Goal: Task Accomplishment & Management: Use online tool/utility

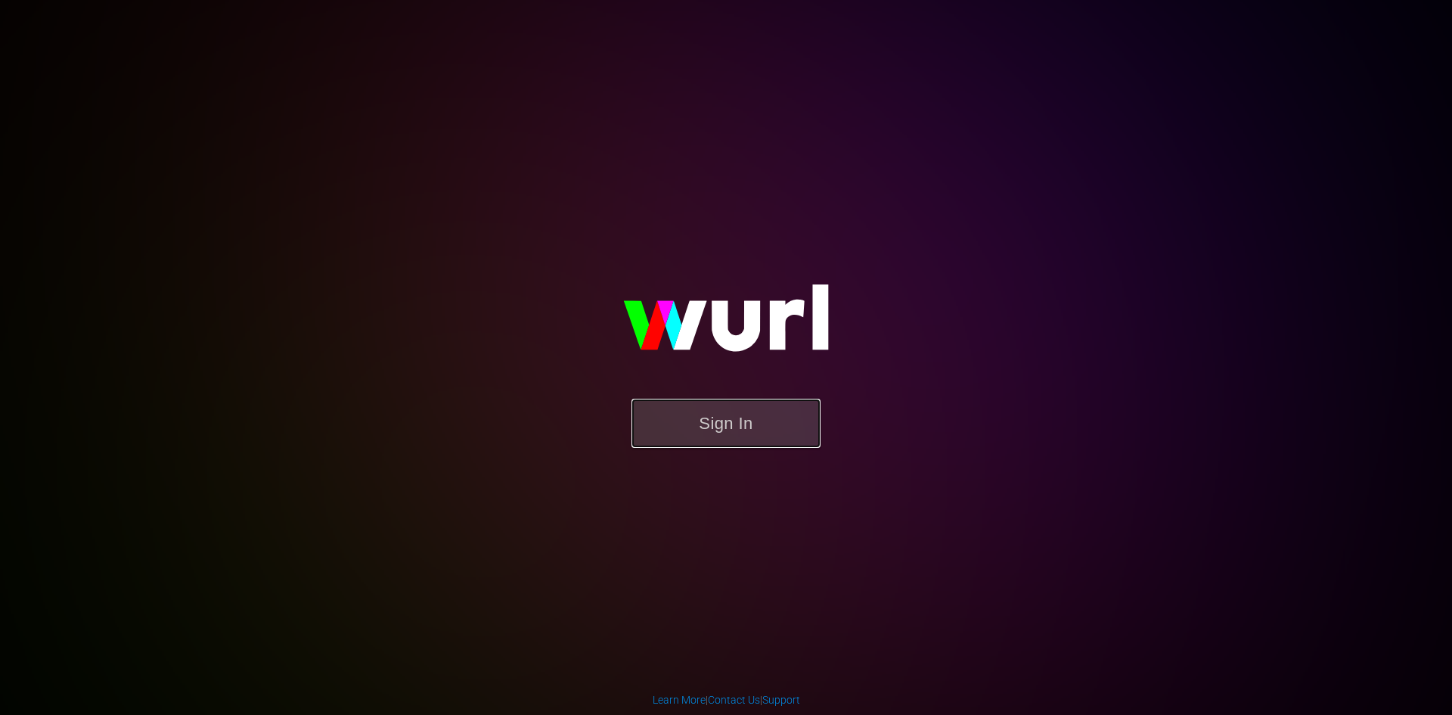
click at [716, 402] on button "Sign In" at bounding box center [725, 422] width 189 height 49
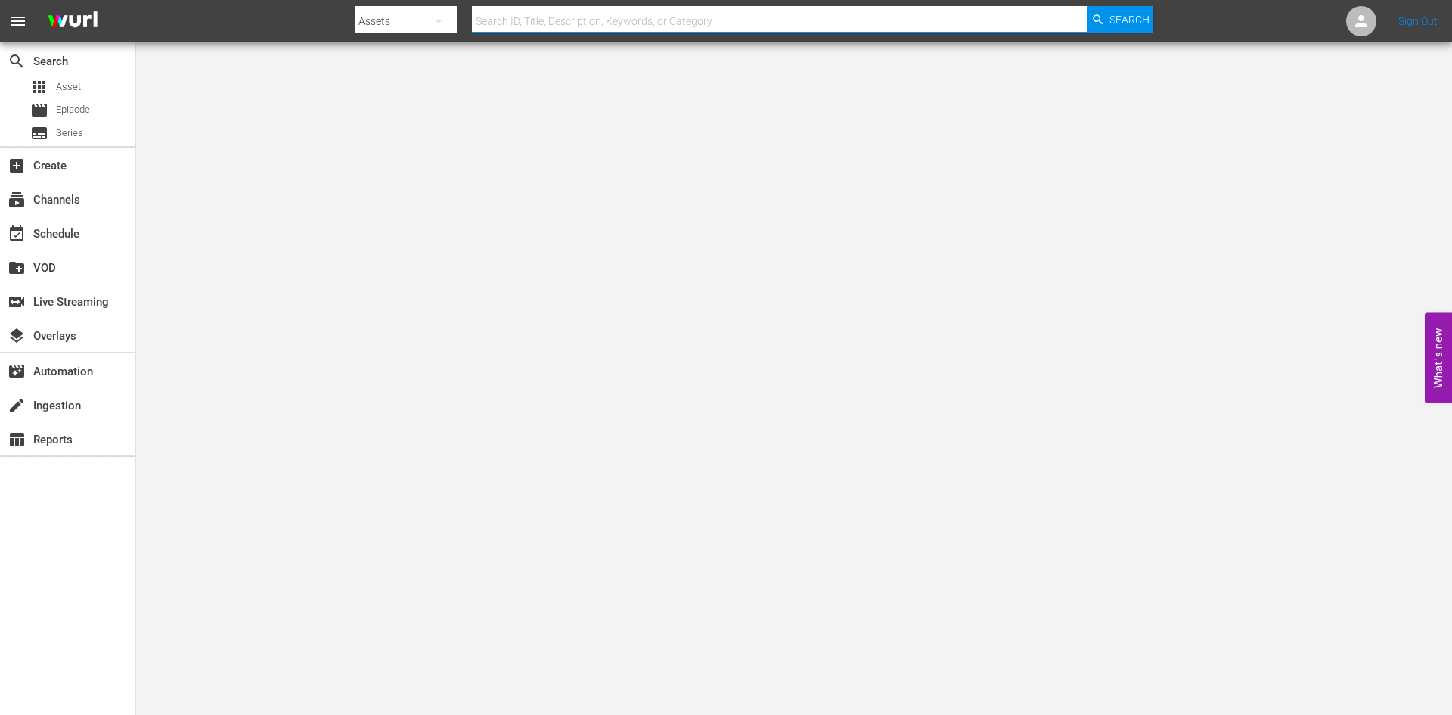
click at [622, 24] on input "text" at bounding box center [779, 21] width 615 height 36
click at [78, 193] on div "subscriptions Channels" at bounding box center [42, 198] width 85 height 14
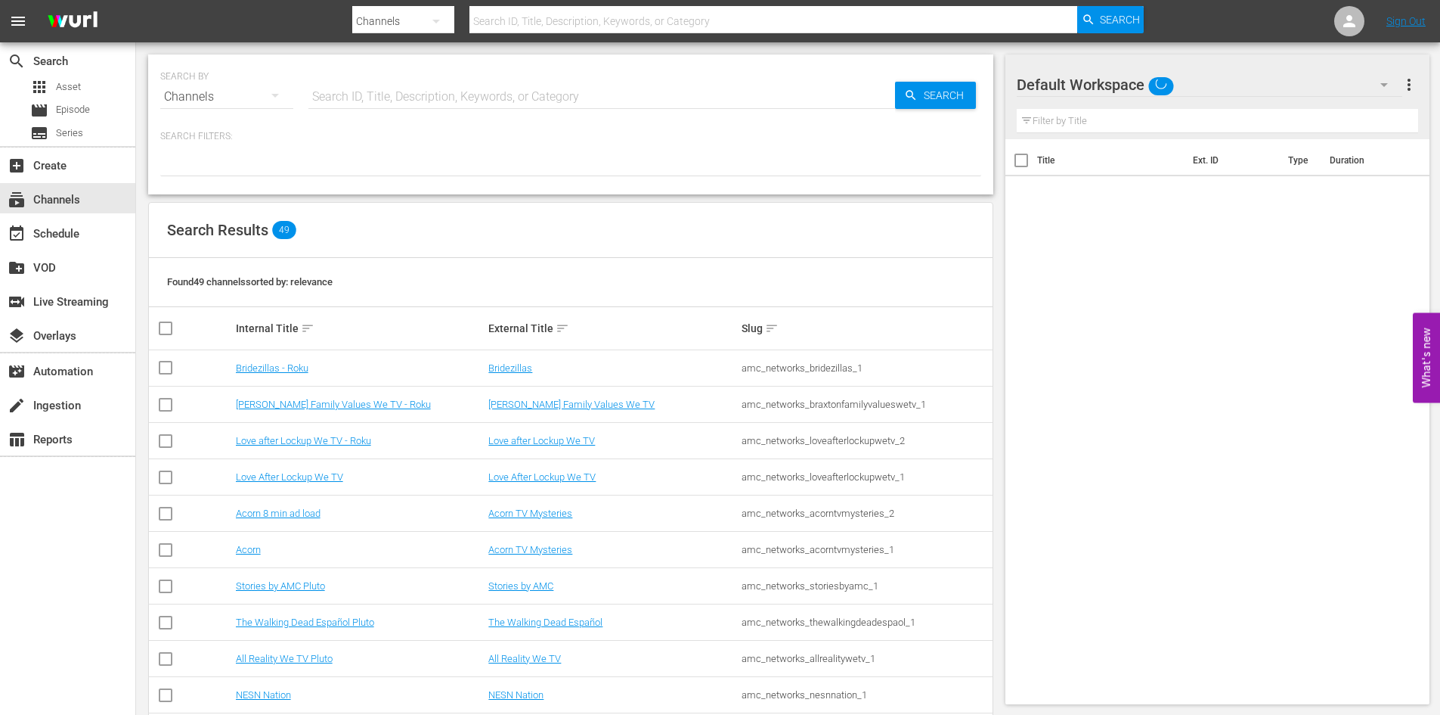
drag, startPoint x: 583, startPoint y: 14, endPoint x: 573, endPoint y: 11, distance: 10.3
click at [583, 14] on input "text" at bounding box center [774, 21] width 609 height 36
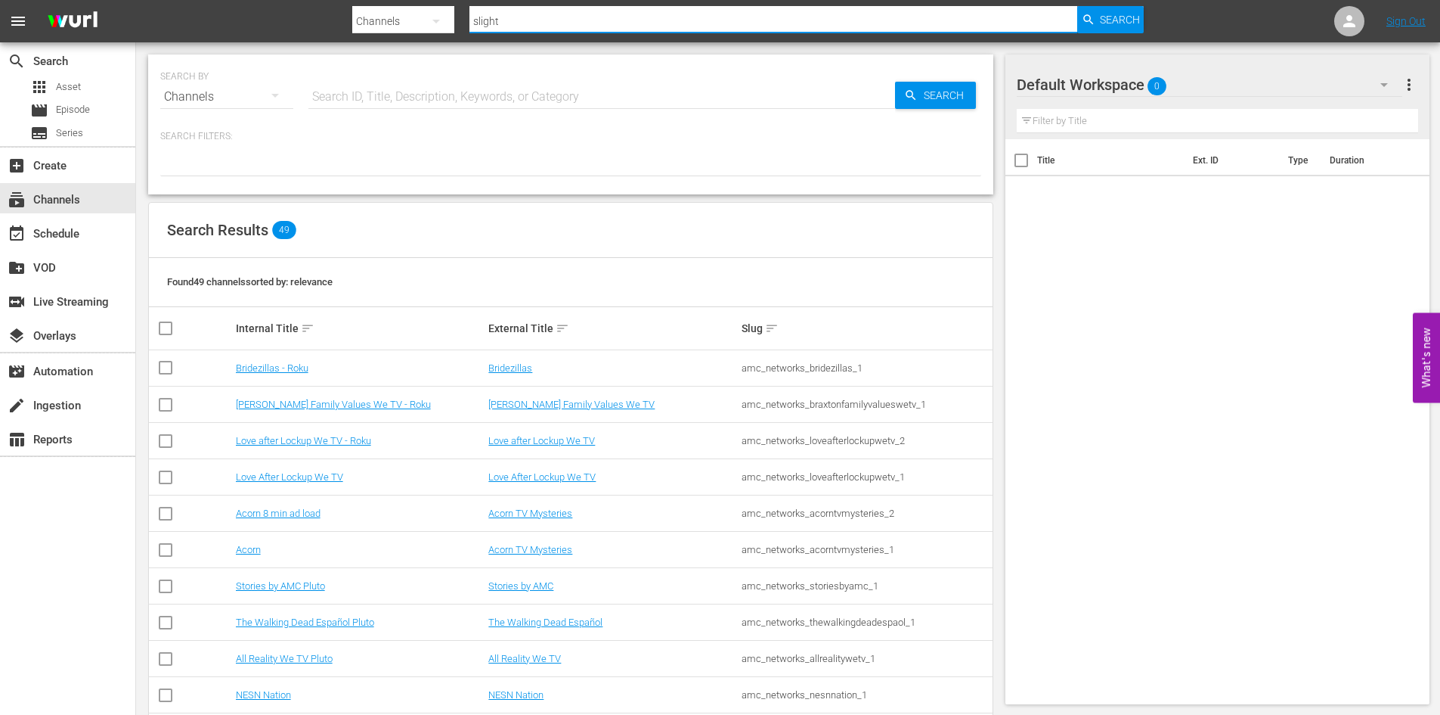
type input "slightl"
type input "slightly"
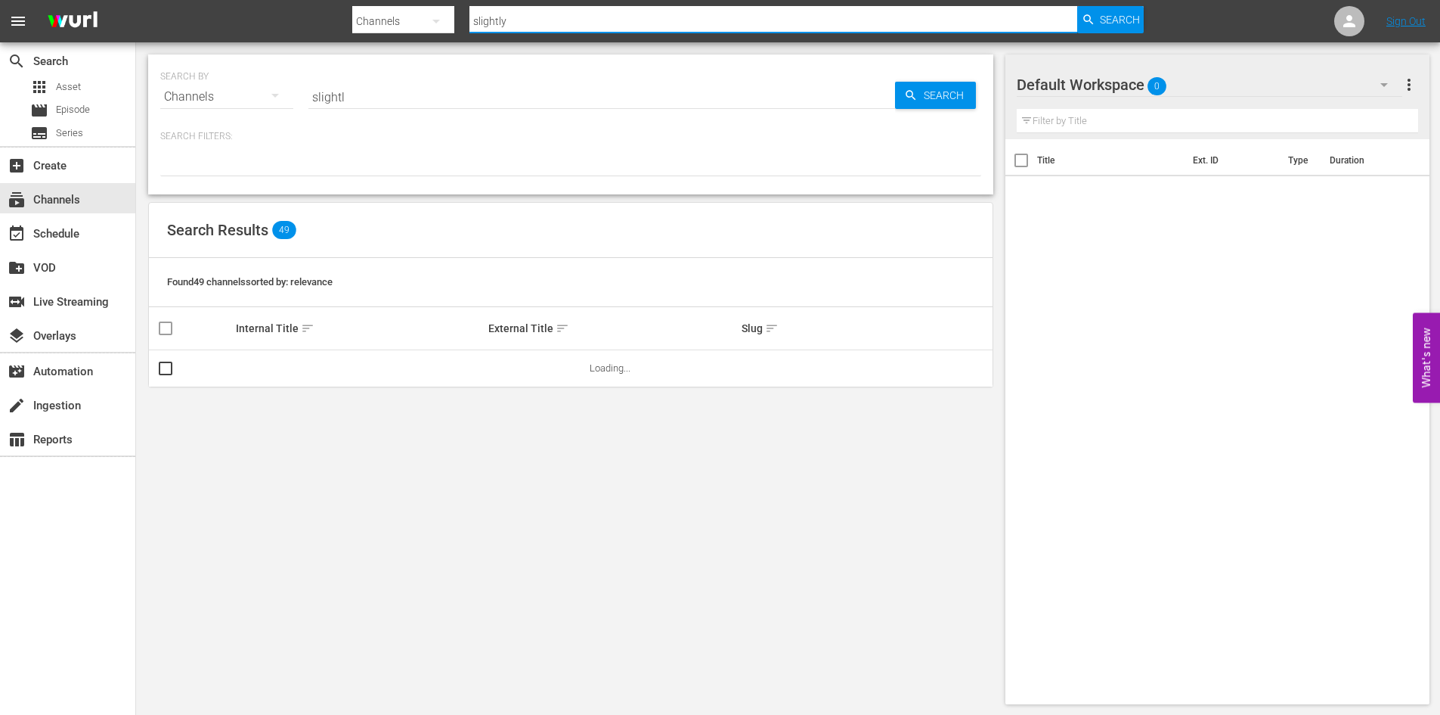
type input "slightly"
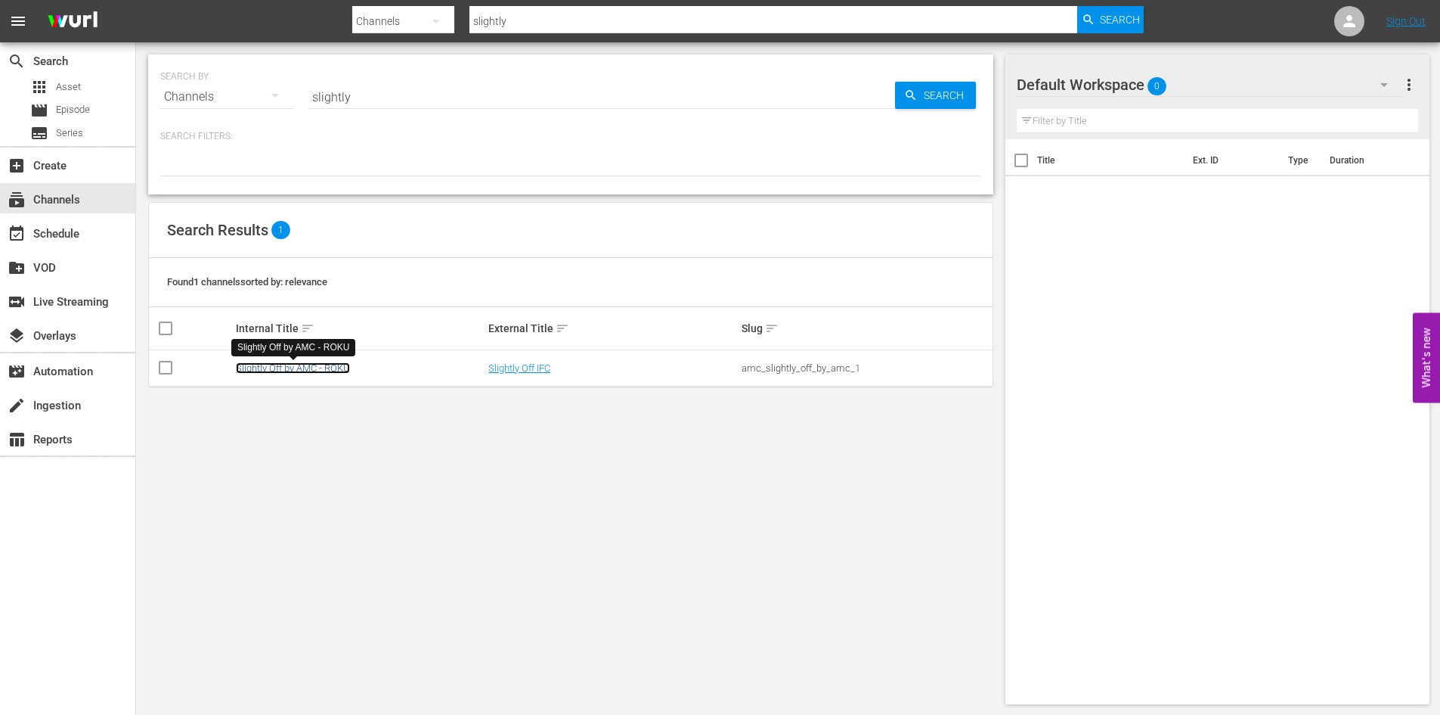
click at [319, 363] on link "Slightly Off by AMC - ROKU" at bounding box center [293, 367] width 114 height 11
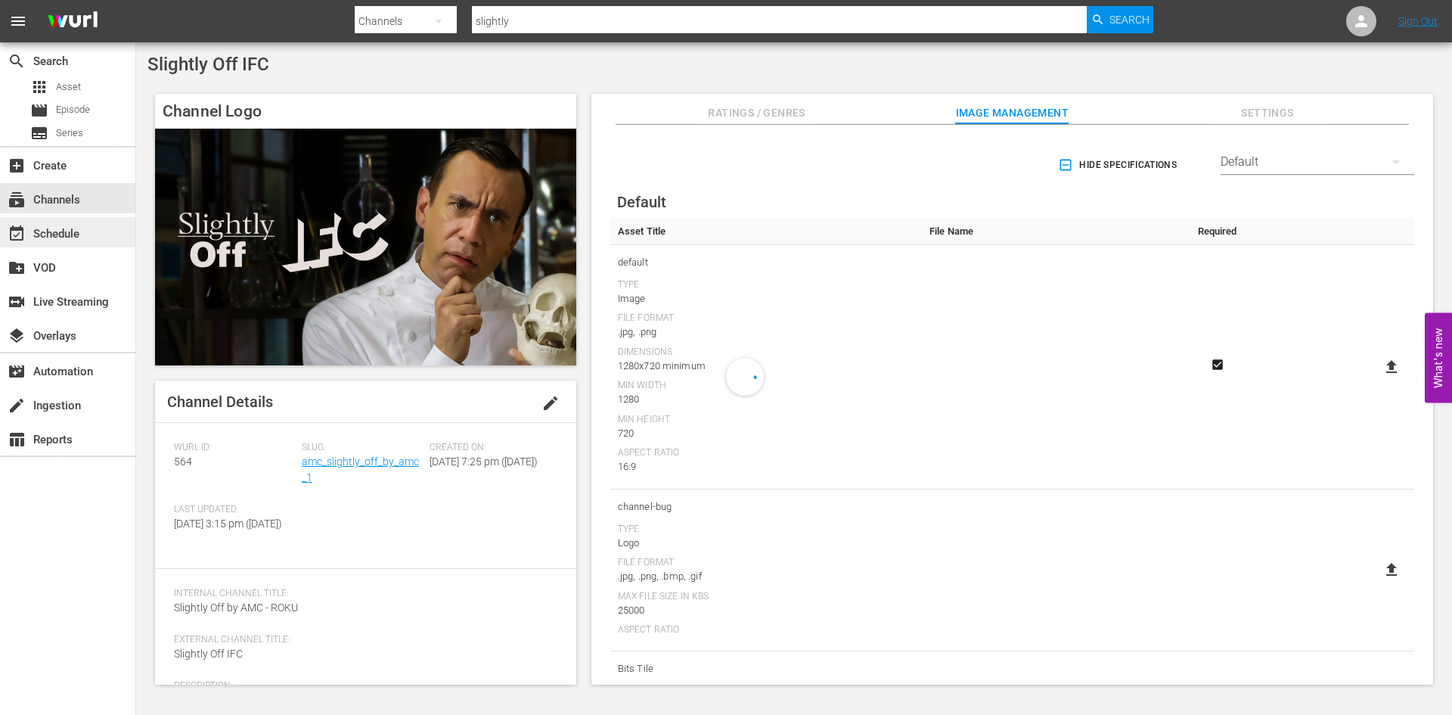
click at [80, 231] on div "event_available Schedule" at bounding box center [42, 232] width 85 height 14
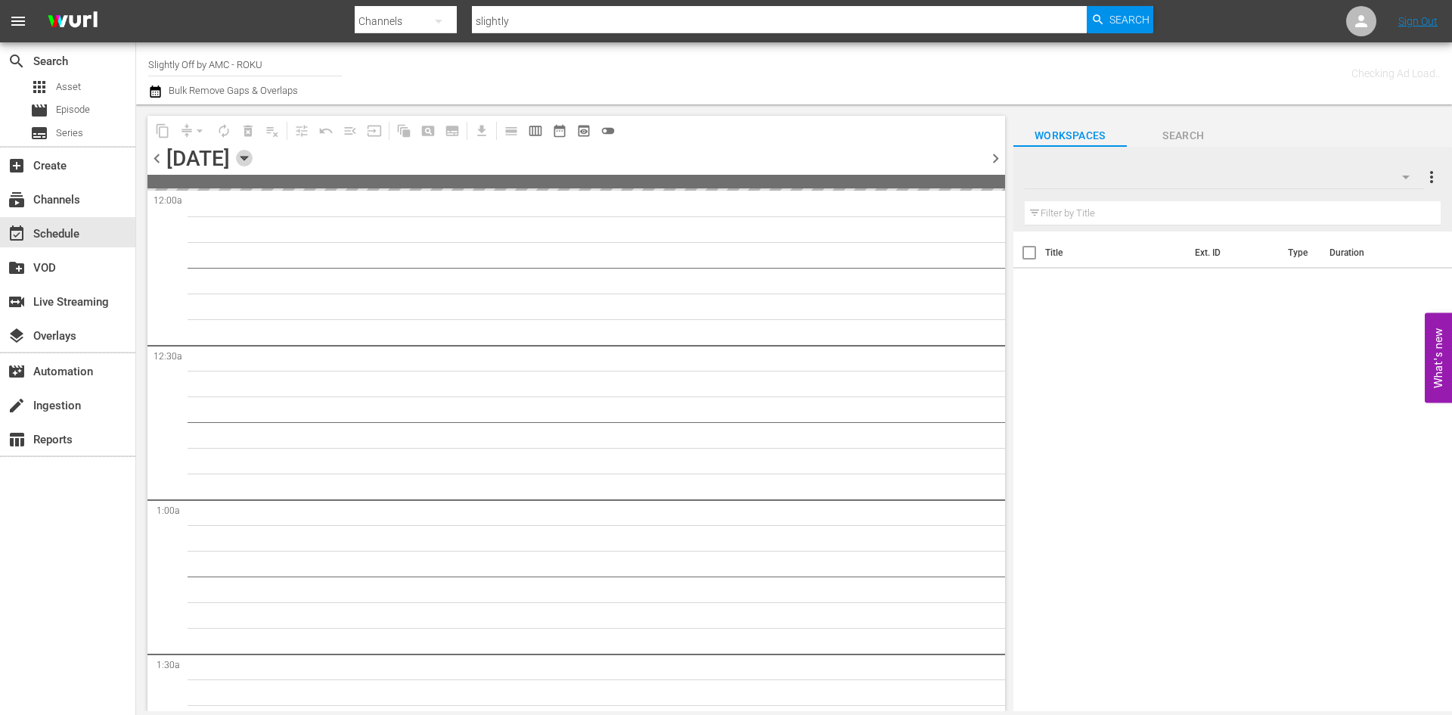
click at [253, 155] on icon "button" at bounding box center [244, 158] width 17 height 17
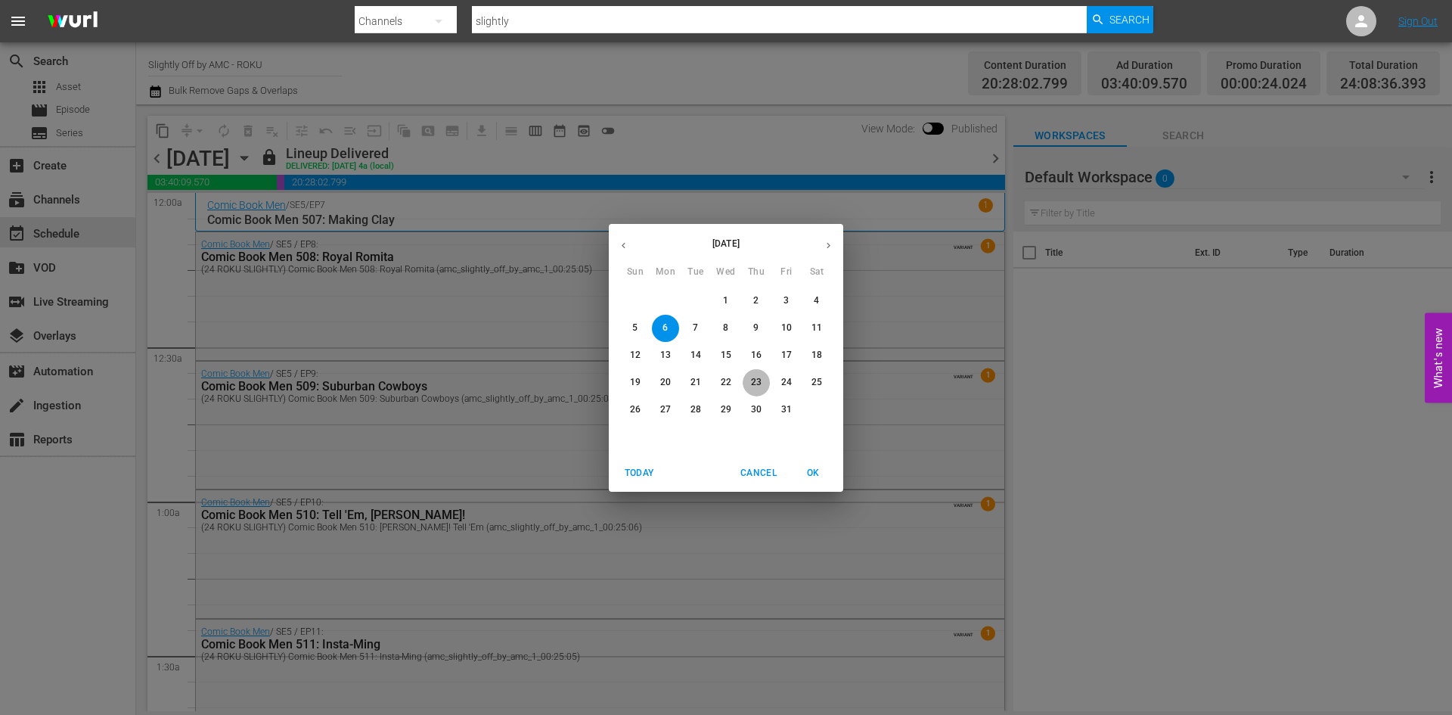
click at [758, 380] on p "23" at bounding box center [756, 382] width 11 height 13
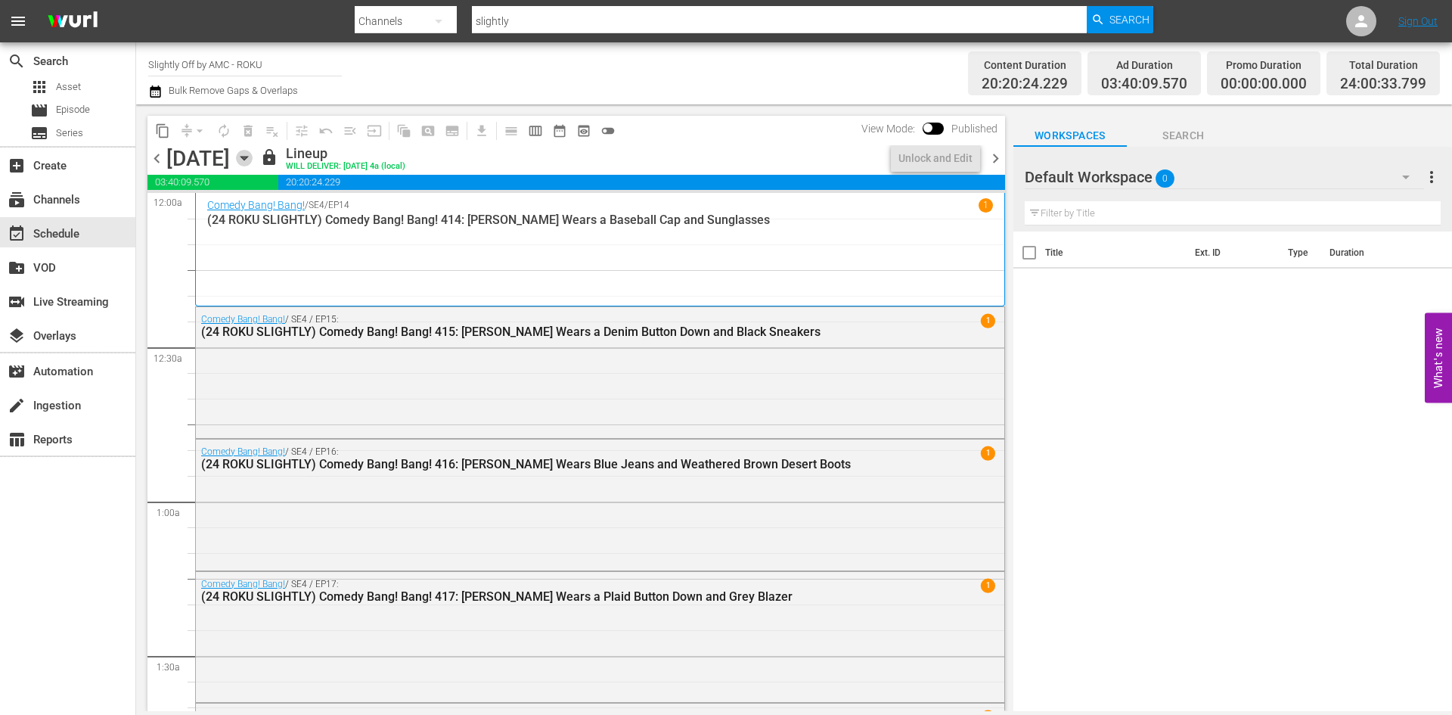
click at [253, 163] on icon "button" at bounding box center [244, 158] width 17 height 17
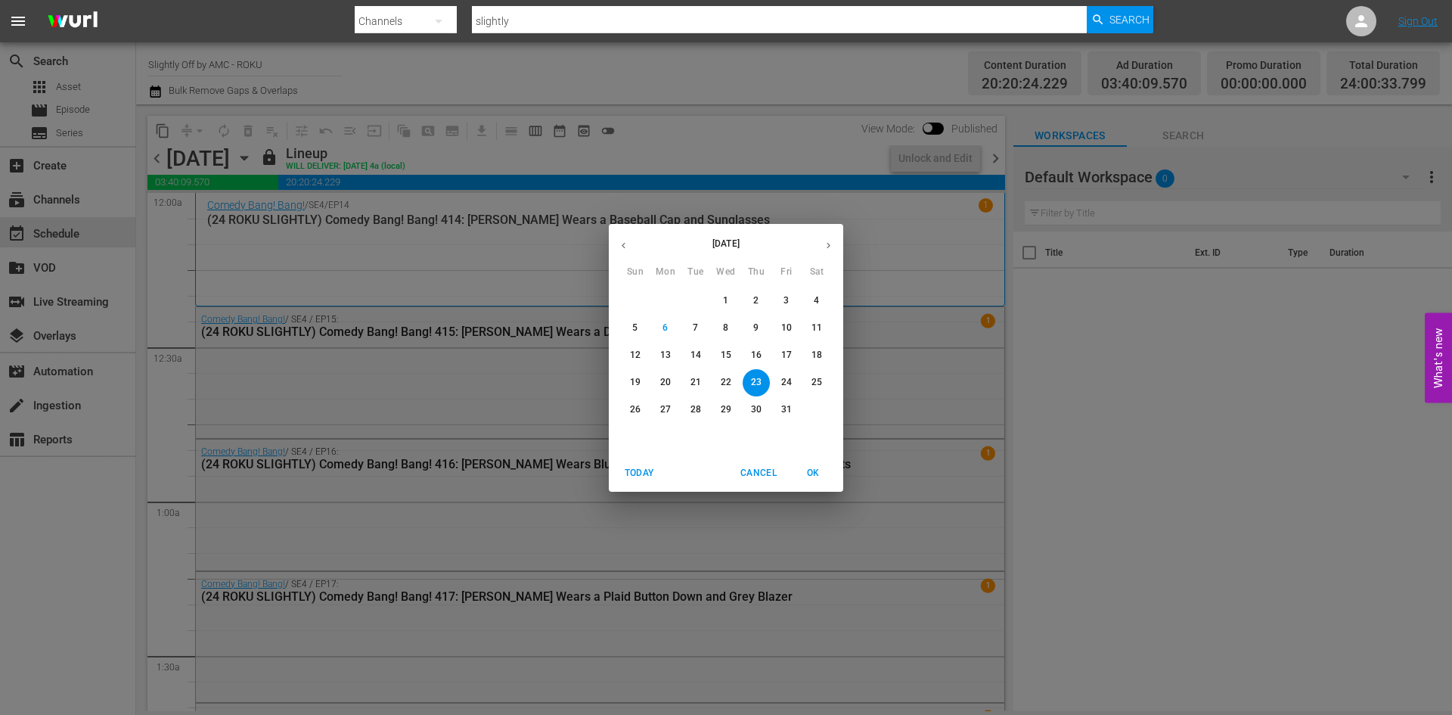
click at [784, 405] on p "31" at bounding box center [786, 409] width 11 height 13
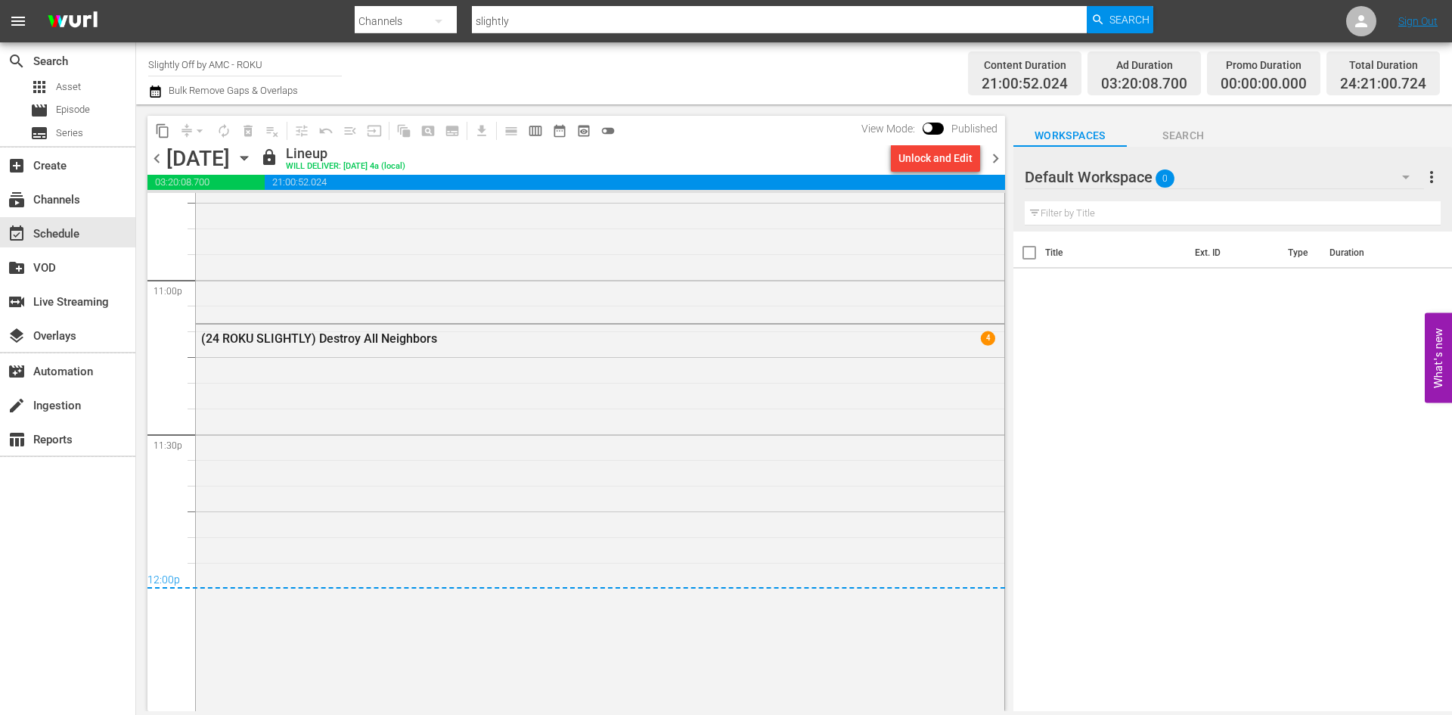
scroll to position [6812, 0]
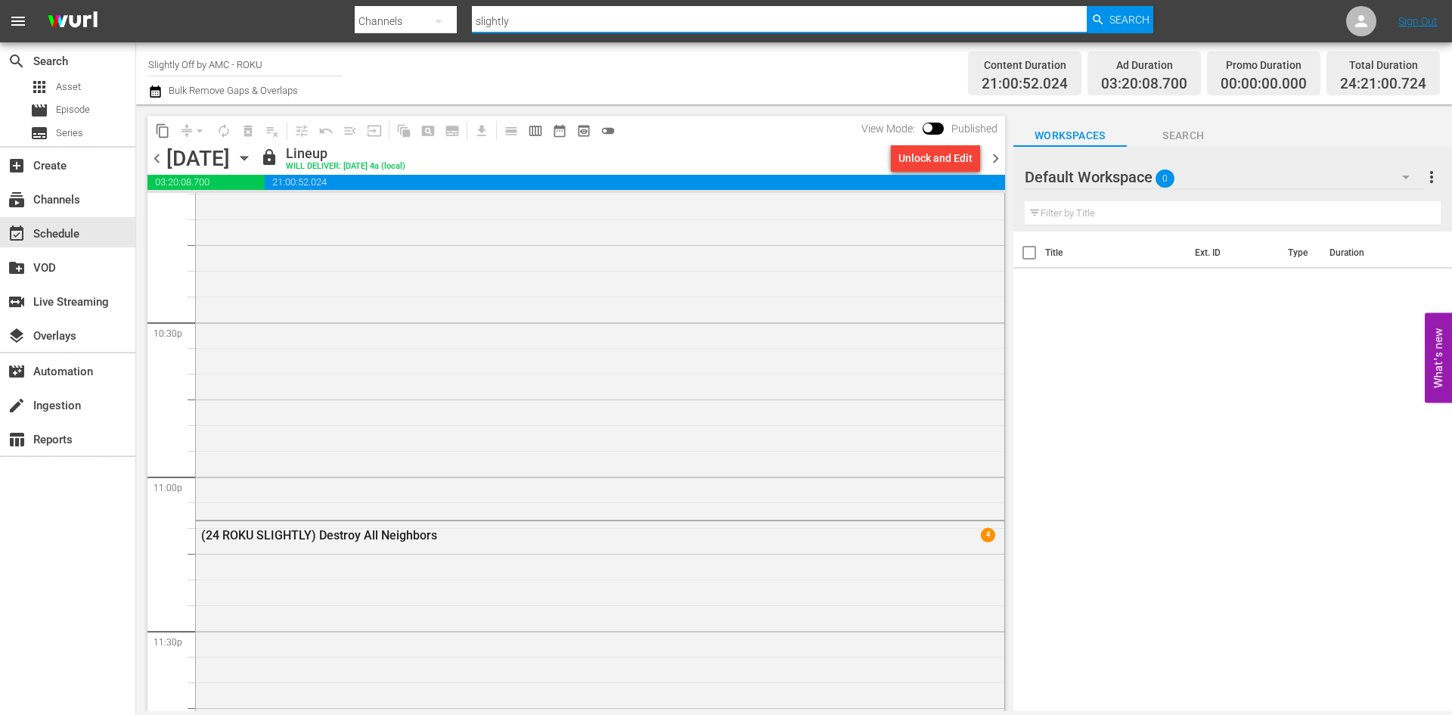
drag, startPoint x: 534, startPoint y: 23, endPoint x: 435, endPoint y: 11, distance: 99.9
click at [435, 11] on div "Search By Channels Search ID, Title, Description, Keywords, or Category slightl…" at bounding box center [754, 21] width 798 height 36
click at [79, 183] on div "subscriptions Channels" at bounding box center [67, 198] width 135 height 30
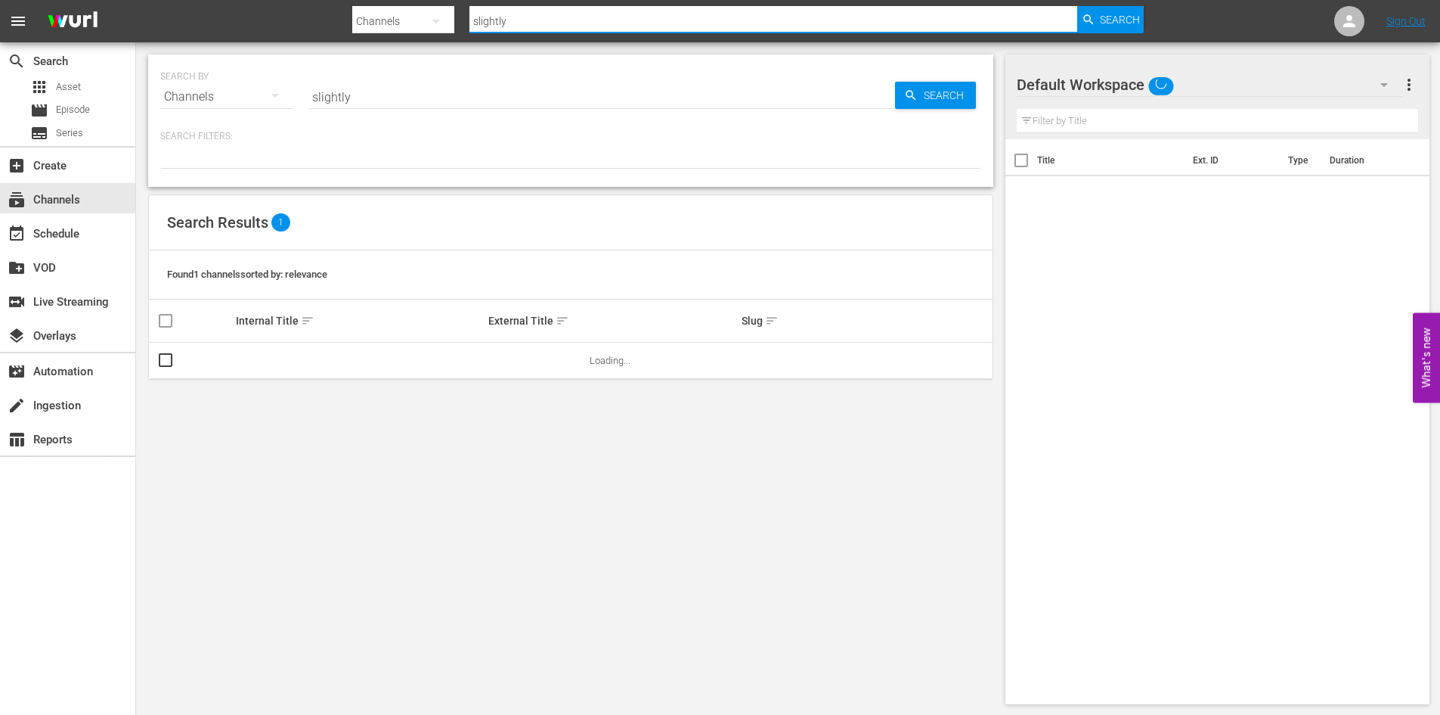
drag, startPoint x: 512, startPoint y: 17, endPoint x: 442, endPoint y: 18, distance: 69.6
click at [443, 20] on div "Search By Channels Search ID, Title, Description, Keywords, or Category slightl…" at bounding box center [748, 21] width 792 height 36
type input "thrillers"
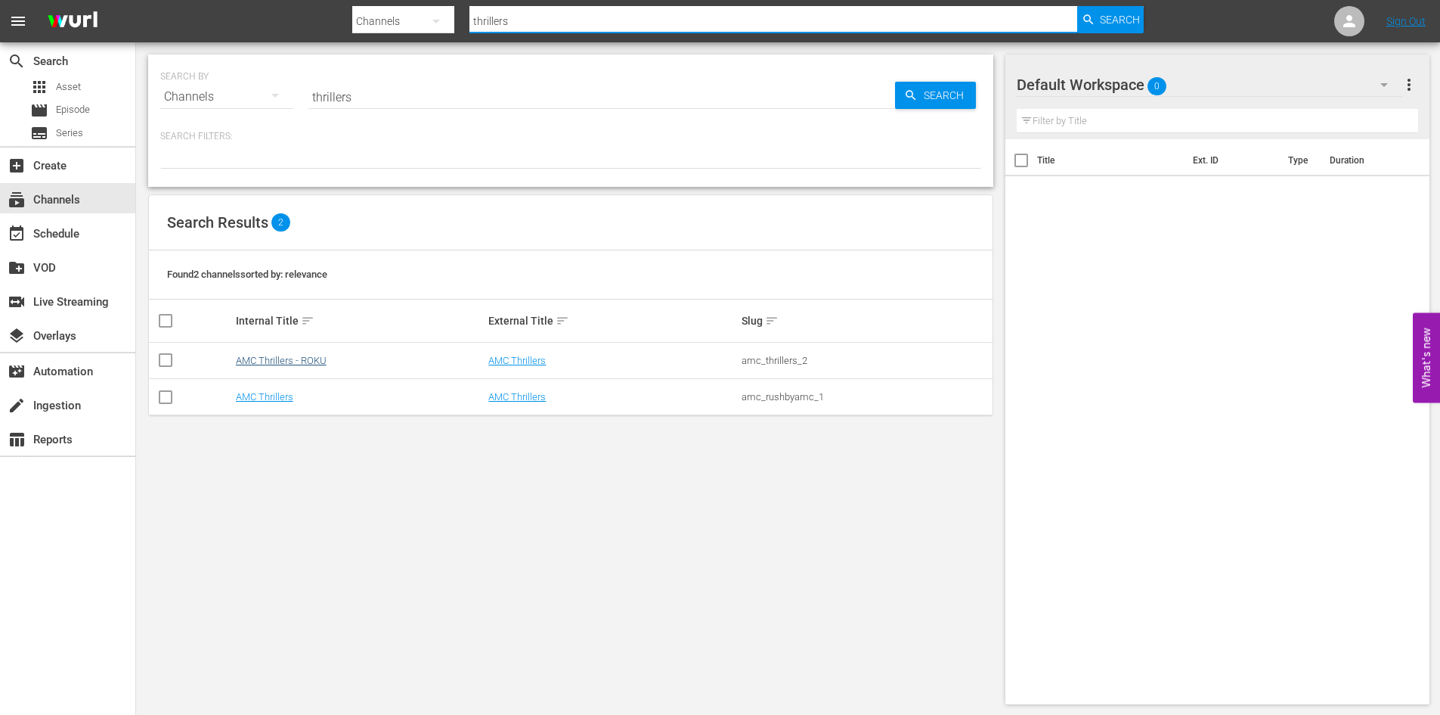
type input "thrillers"
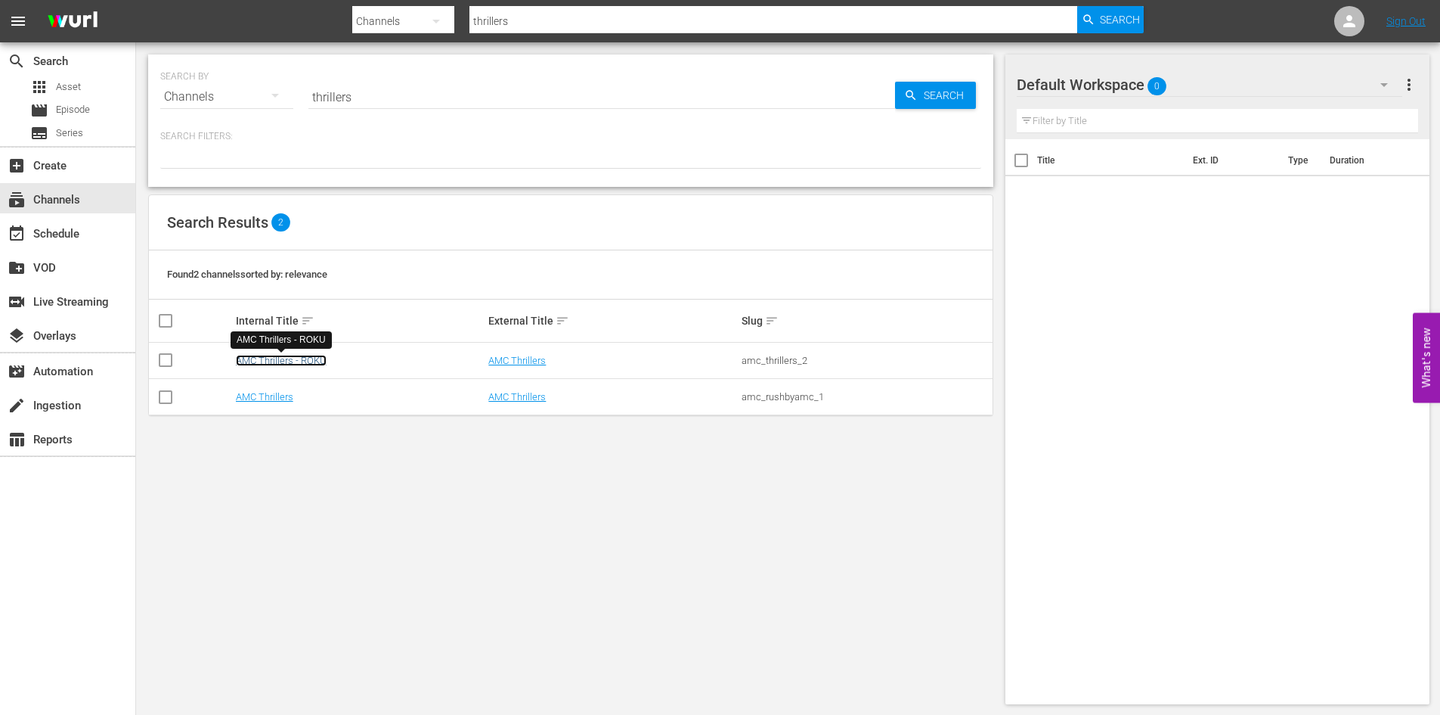
click at [309, 361] on link "AMC Thrillers - ROKU" at bounding box center [281, 360] width 91 height 11
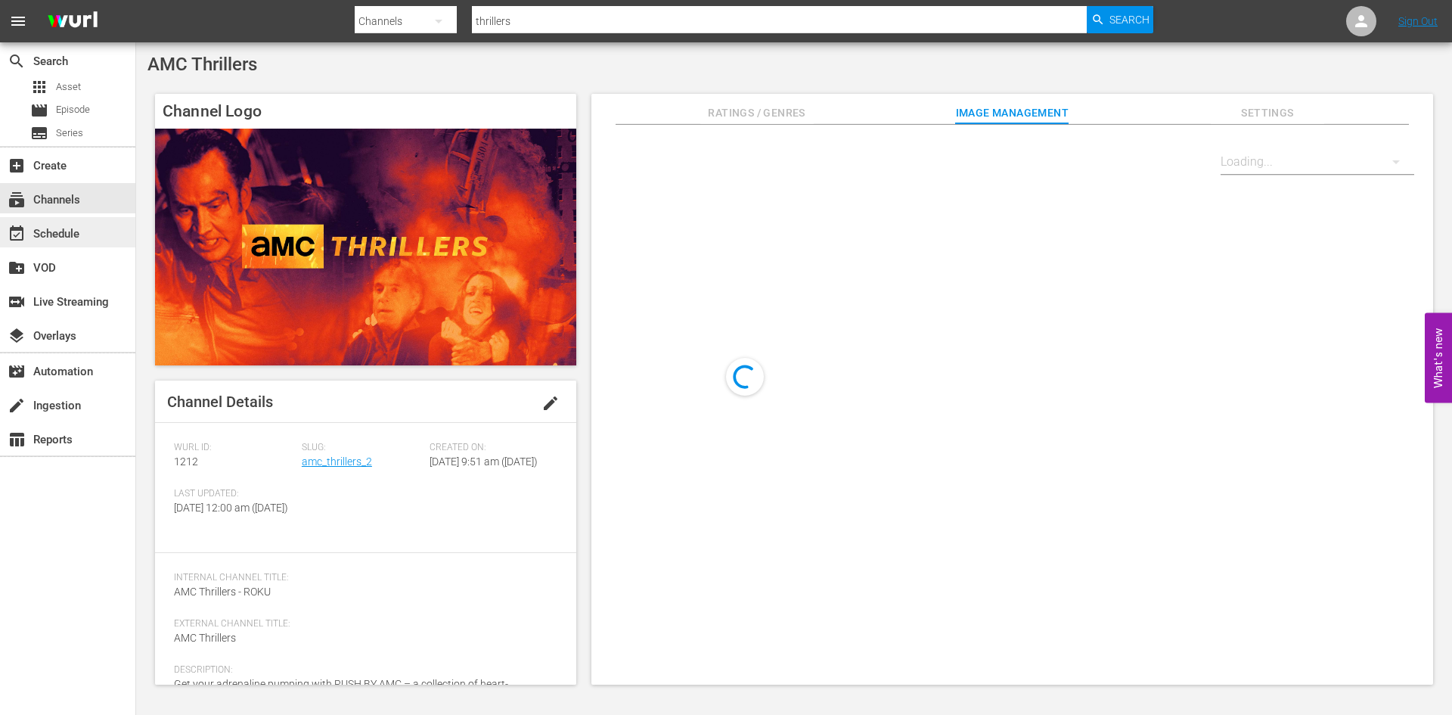
click at [82, 227] on div "event_available Schedule" at bounding box center [42, 232] width 85 height 14
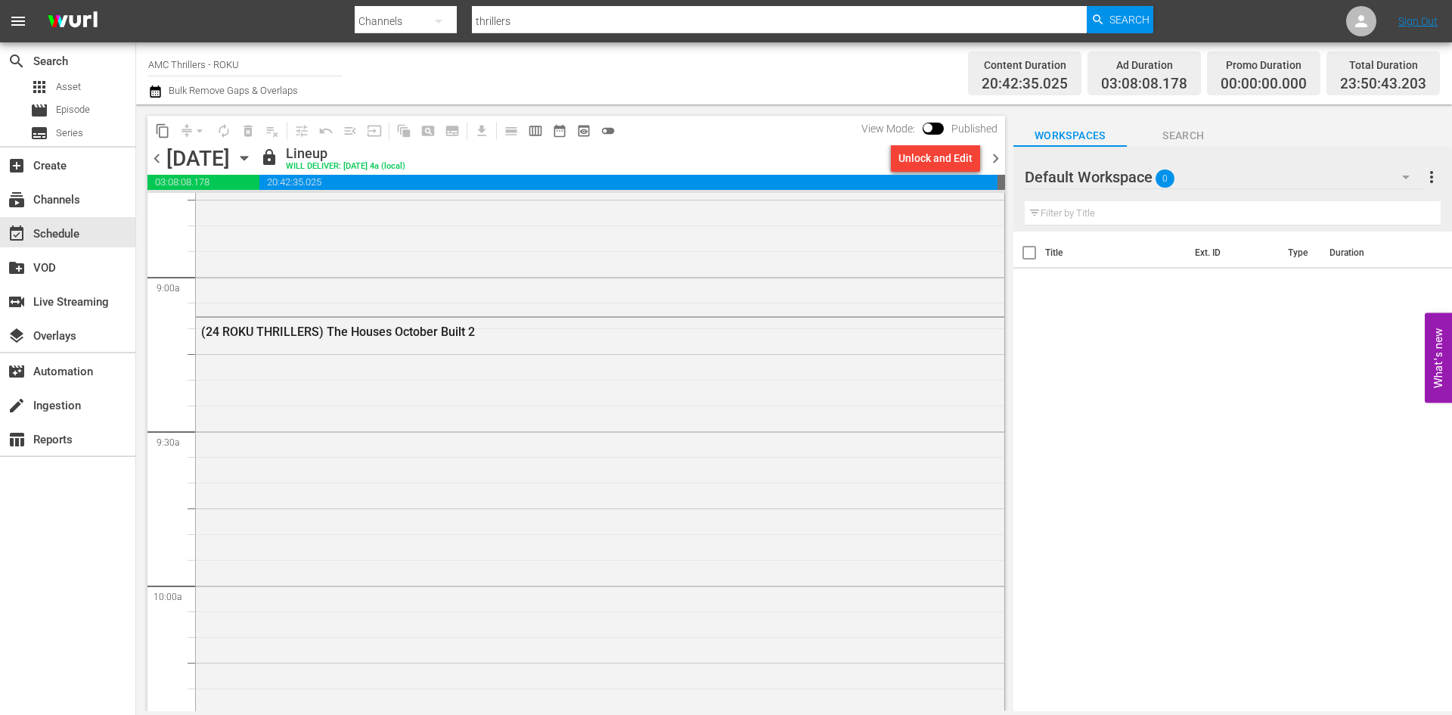
scroll to position [6957, 0]
